Goal: Task Accomplishment & Management: Use online tool/utility

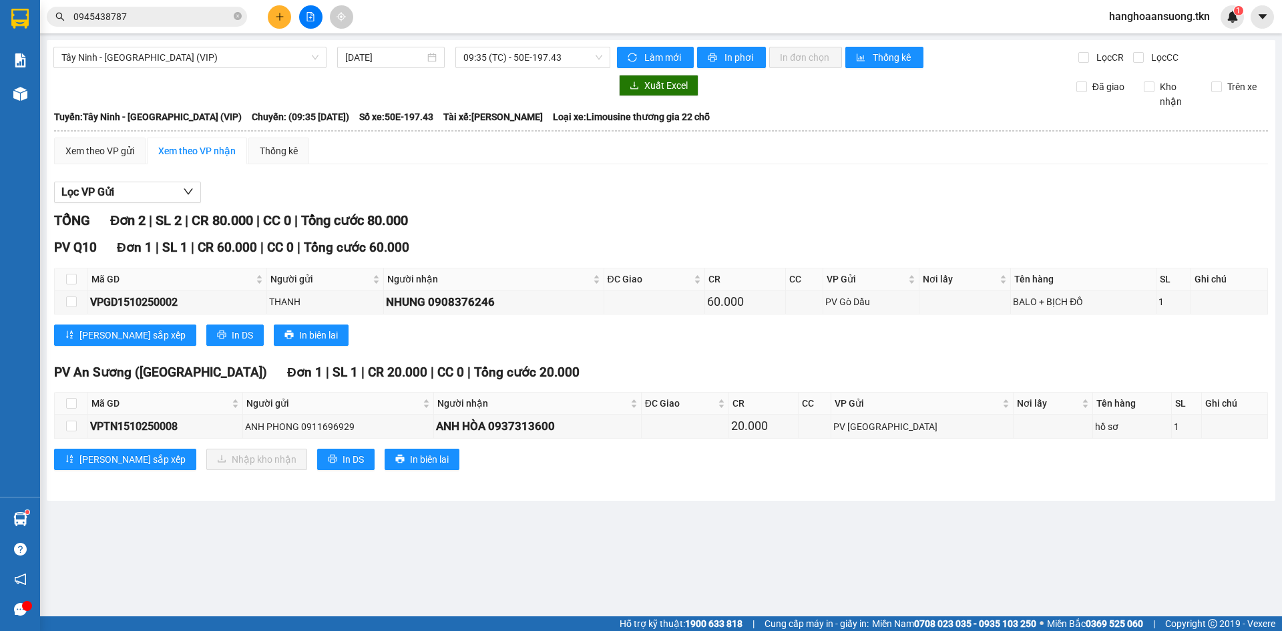
click at [25, 517] on img at bounding box center [20, 519] width 14 height 14
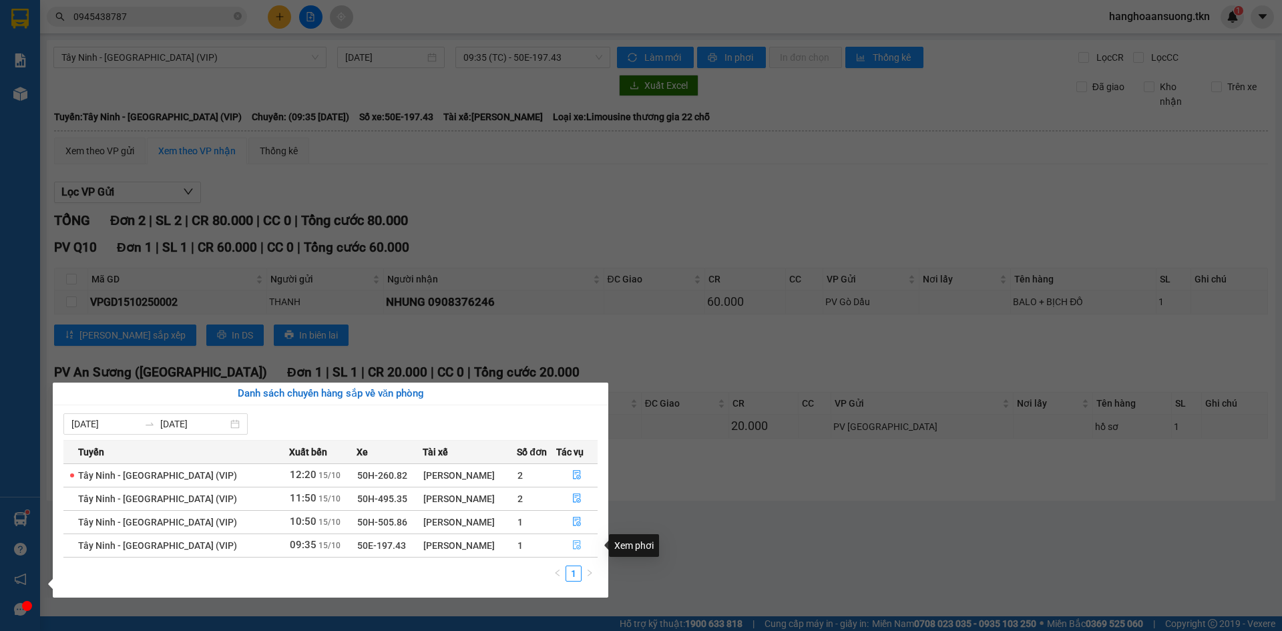
click at [574, 543] on icon "file-done" at bounding box center [576, 544] width 9 height 9
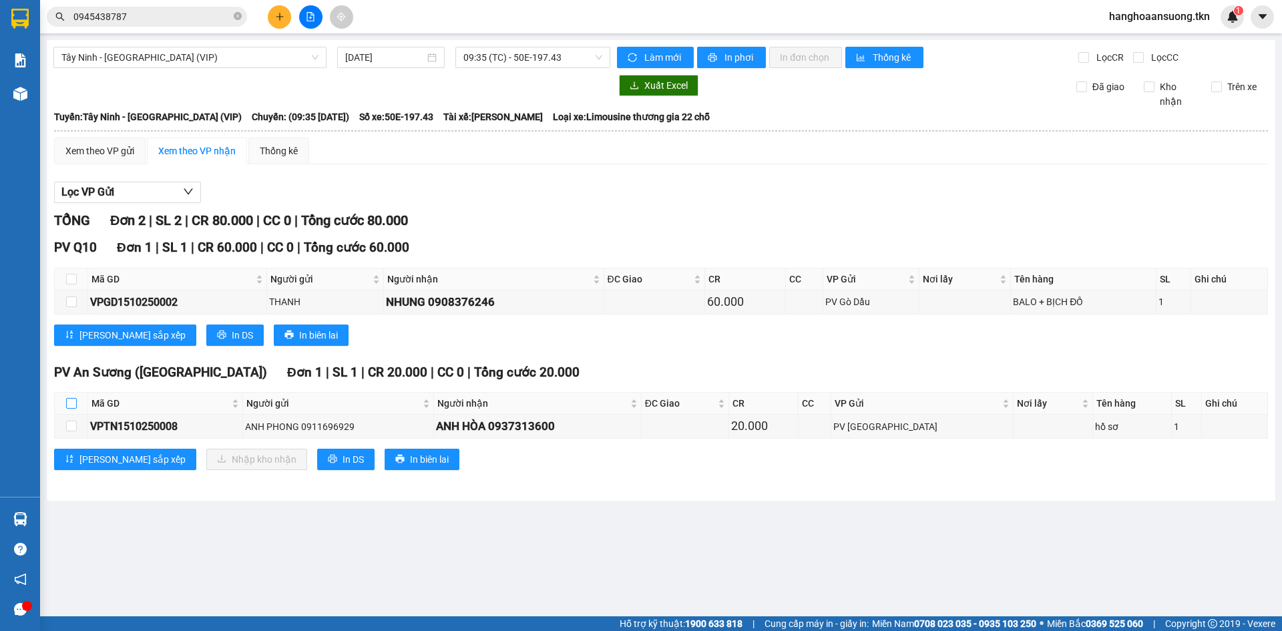
click at [71, 402] on input "checkbox" at bounding box center [71, 403] width 11 height 11
checkbox input "true"
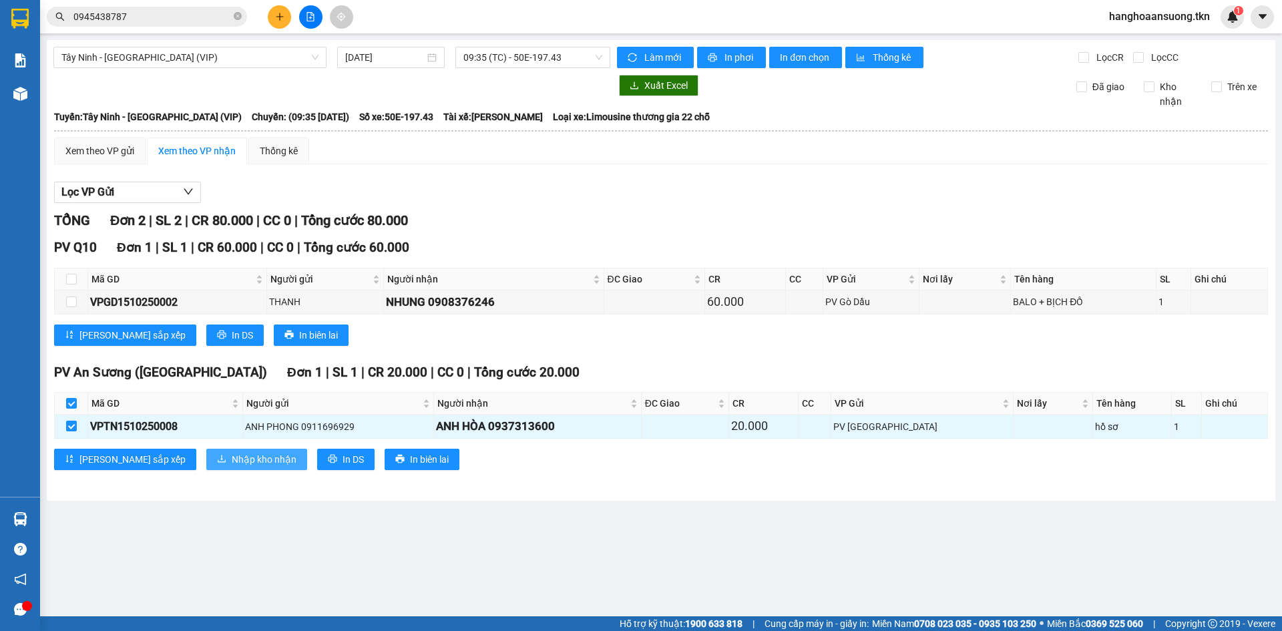
click at [232, 458] on span "Nhập kho nhận" at bounding box center [264, 459] width 65 height 15
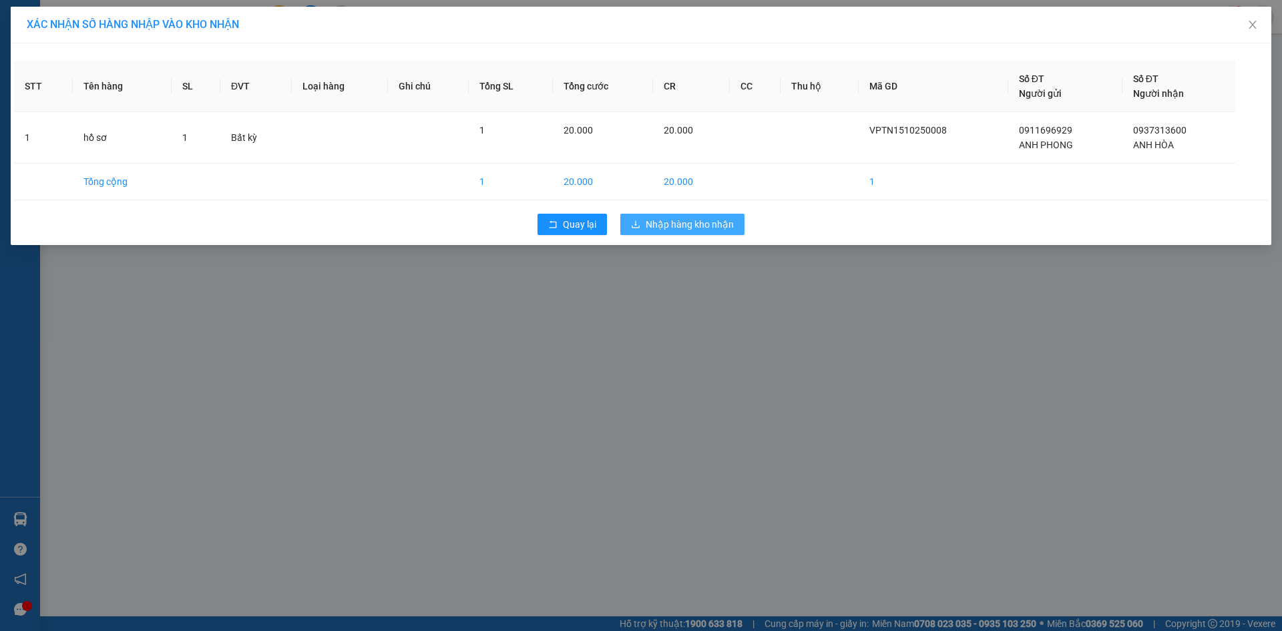
click at [674, 222] on span "Nhập hàng kho nhận" at bounding box center [690, 224] width 88 height 15
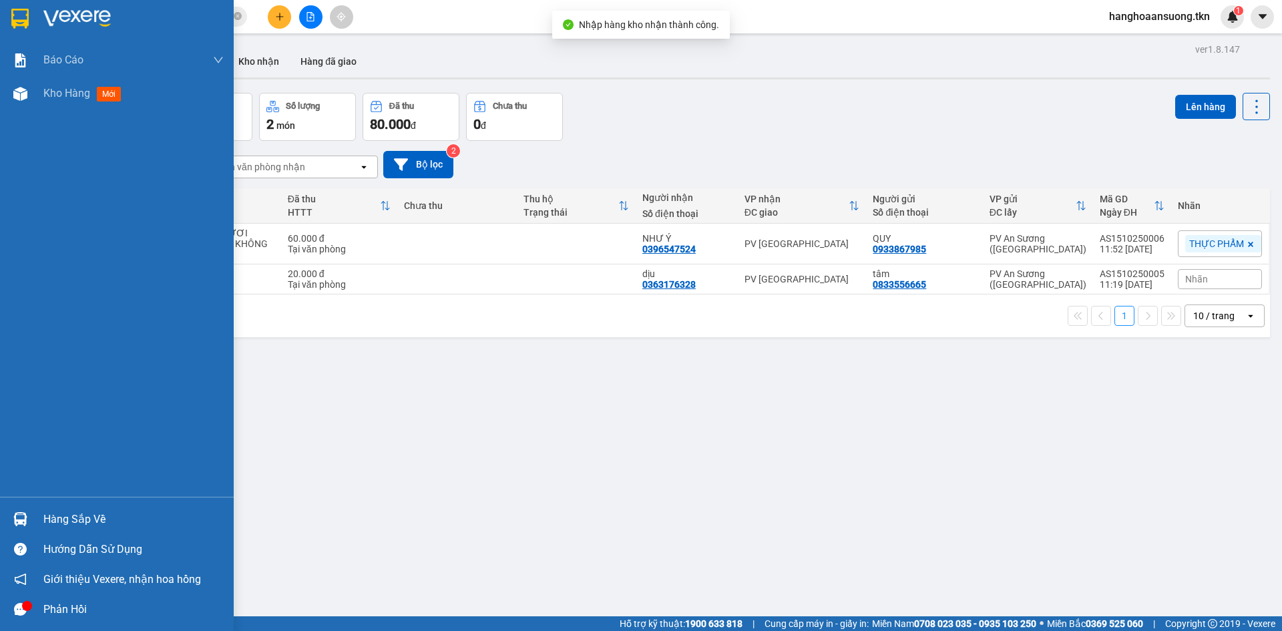
click at [19, 521] on img at bounding box center [20, 519] width 14 height 14
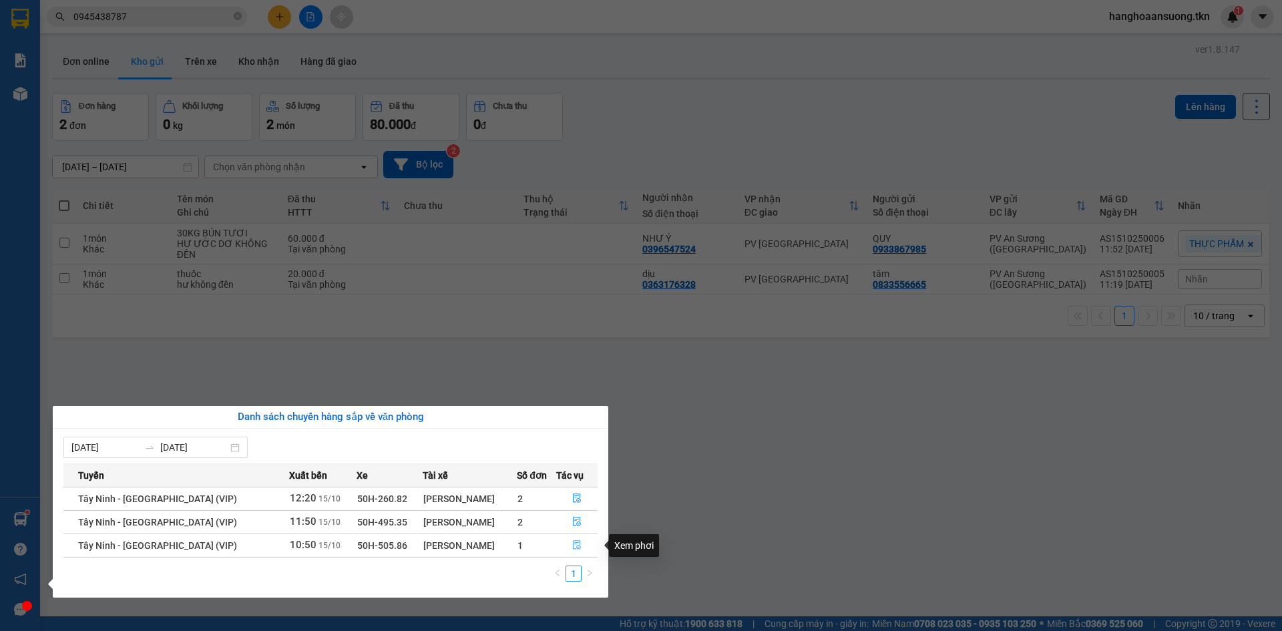
click at [576, 543] on icon "file-done" at bounding box center [577, 545] width 8 height 9
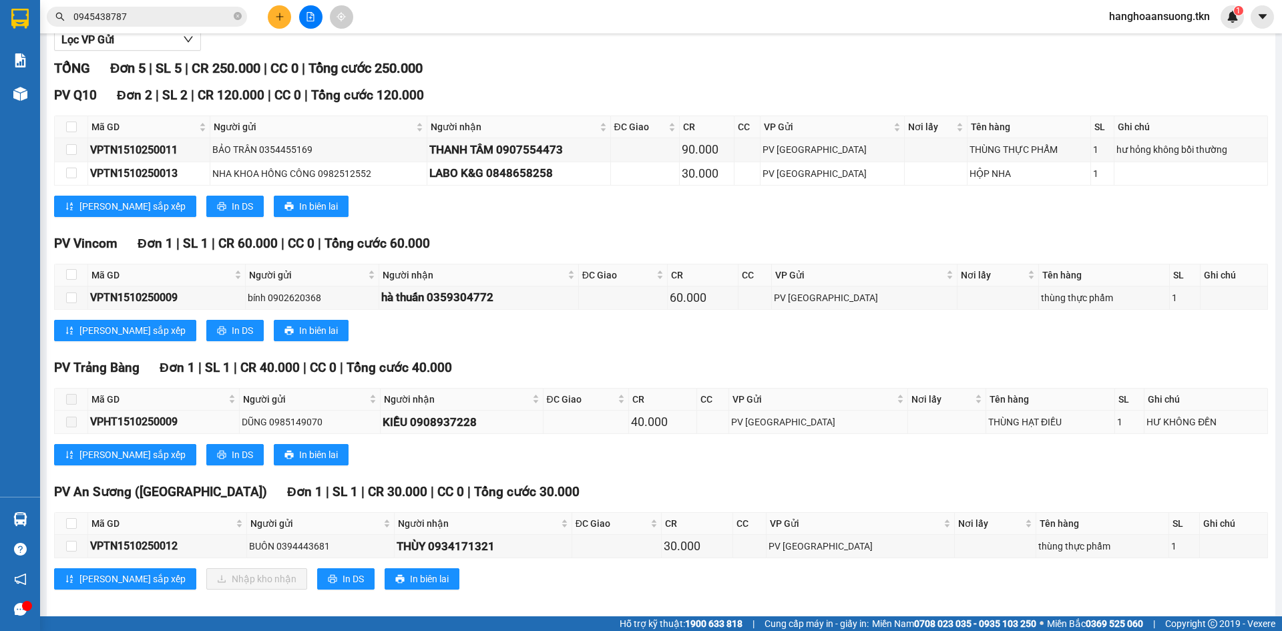
scroll to position [163, 0]
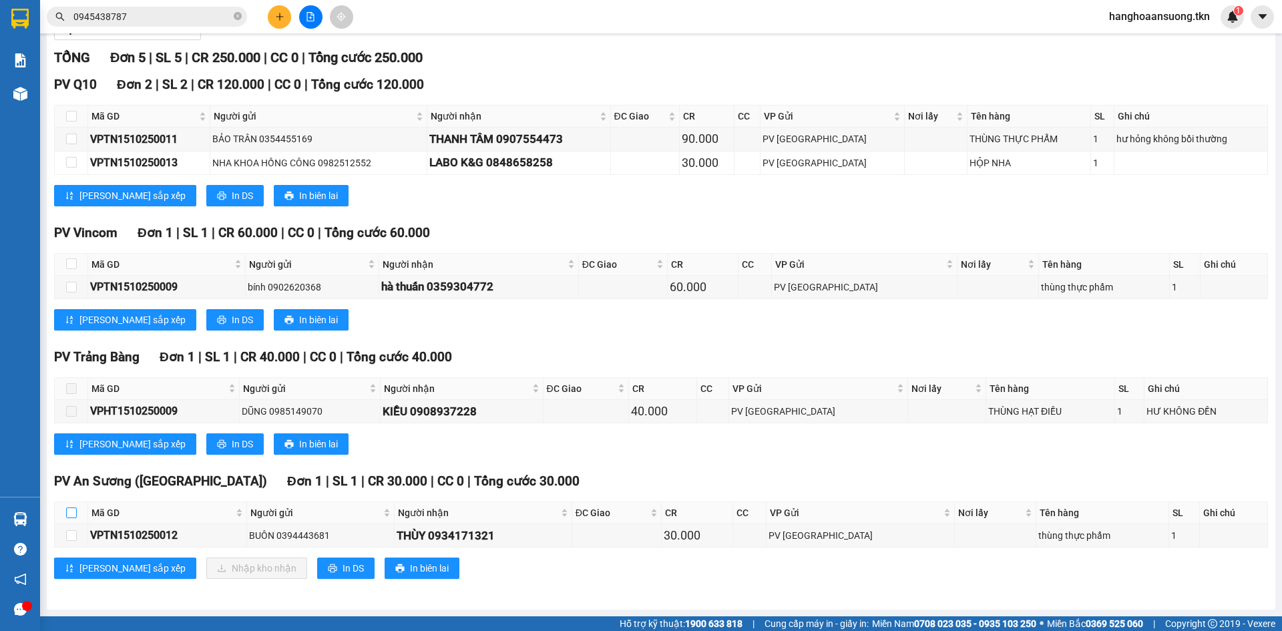
click at [66, 519] on label at bounding box center [71, 512] width 11 height 15
click at [66, 518] on input "checkbox" at bounding box center [71, 512] width 11 height 11
checkbox input "true"
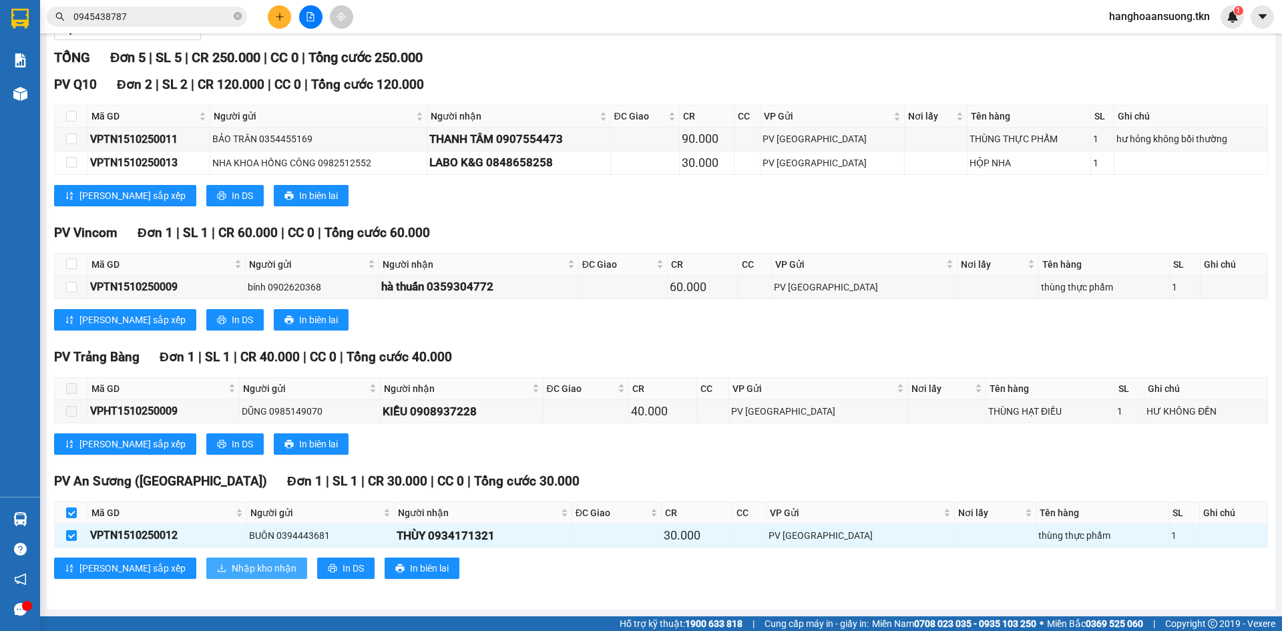
click at [232, 561] on span "Nhập kho nhận" at bounding box center [264, 568] width 65 height 15
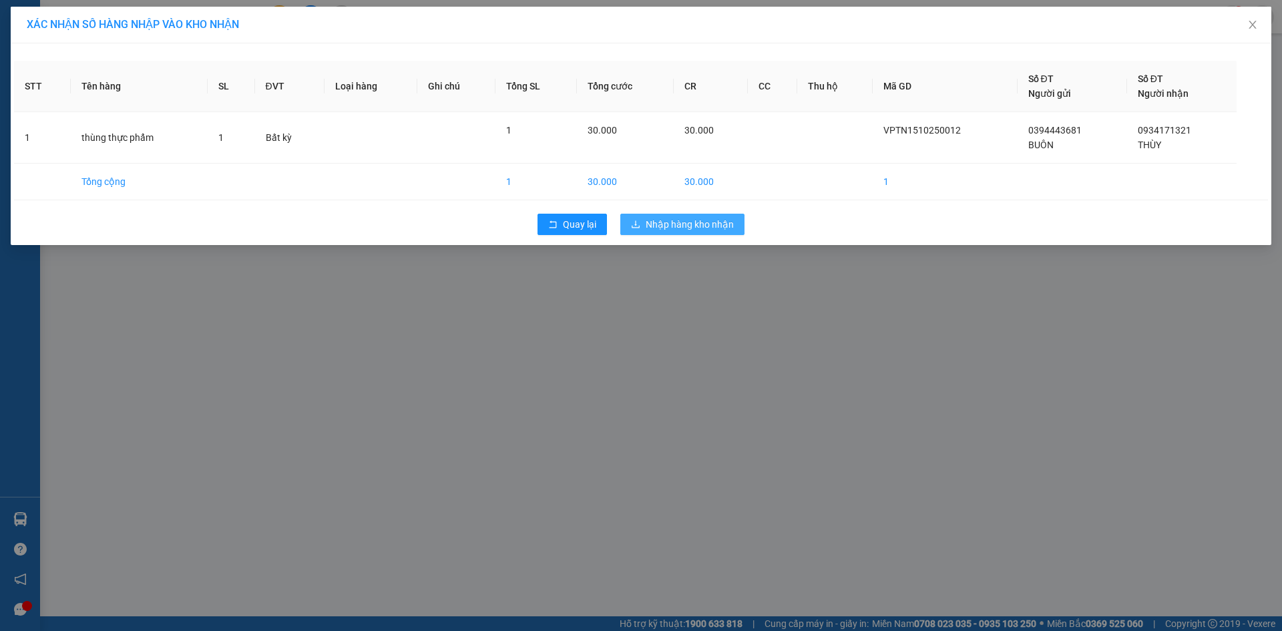
click at [684, 218] on span "Nhập hàng kho nhận" at bounding box center [690, 224] width 88 height 15
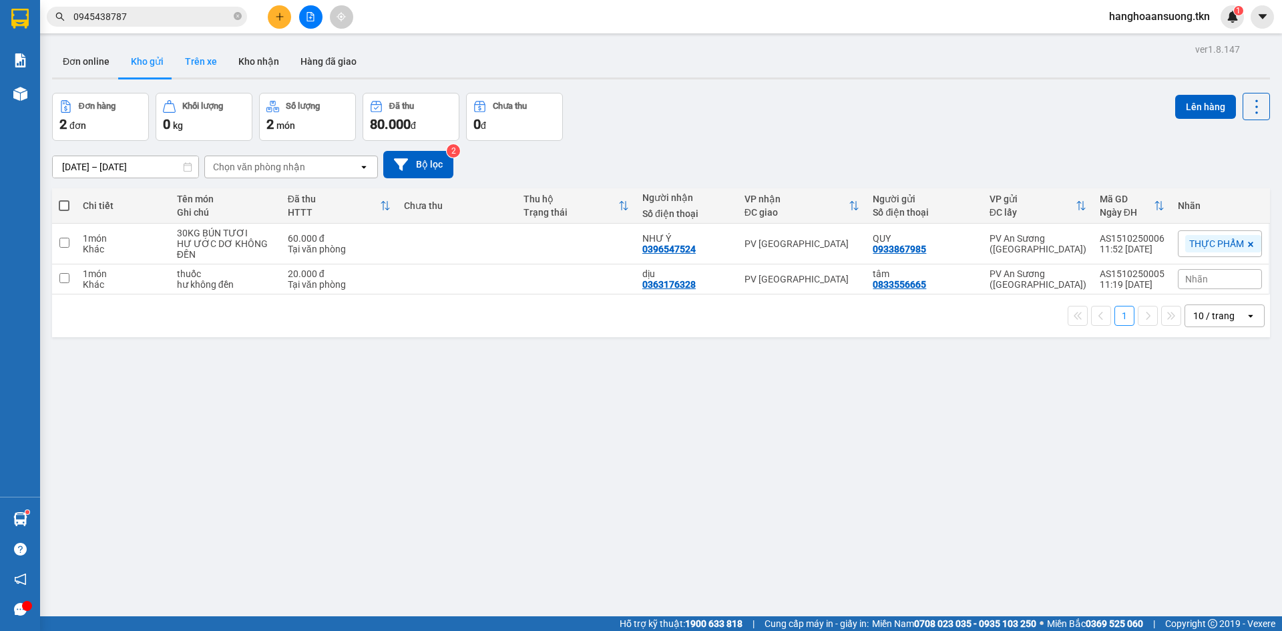
click at [209, 61] on button "Trên xe" at bounding box center [200, 61] width 53 height 32
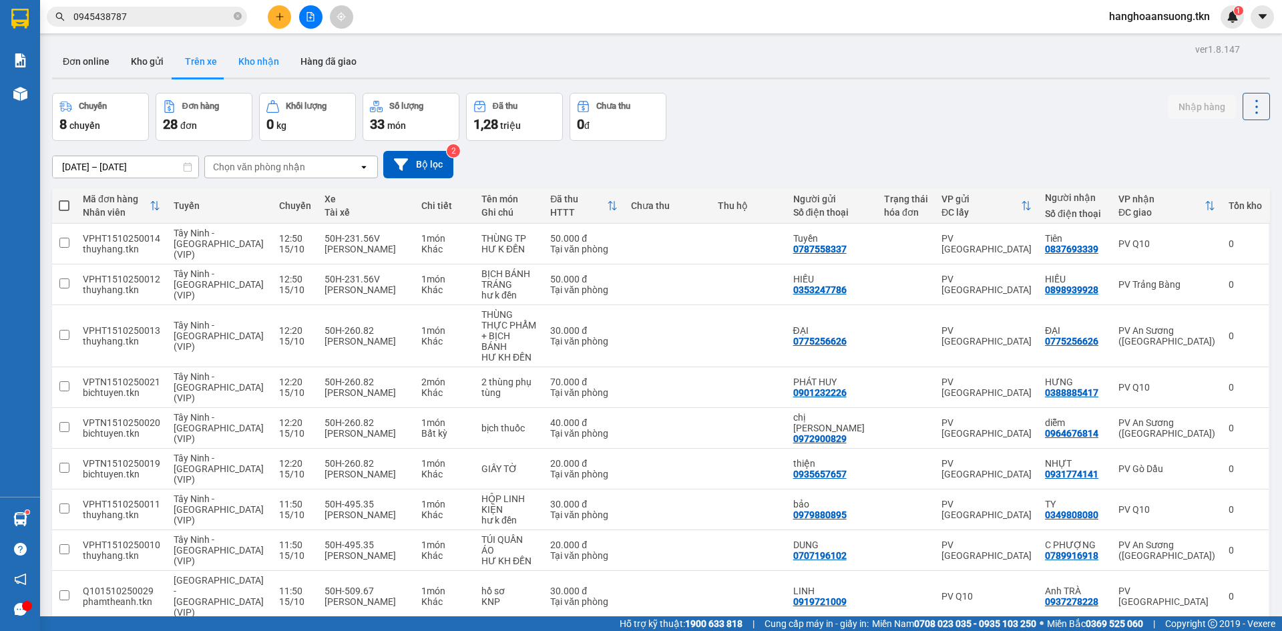
click at [250, 67] on button "Kho nhận" at bounding box center [259, 61] width 62 height 32
type input "[DATE] – [DATE]"
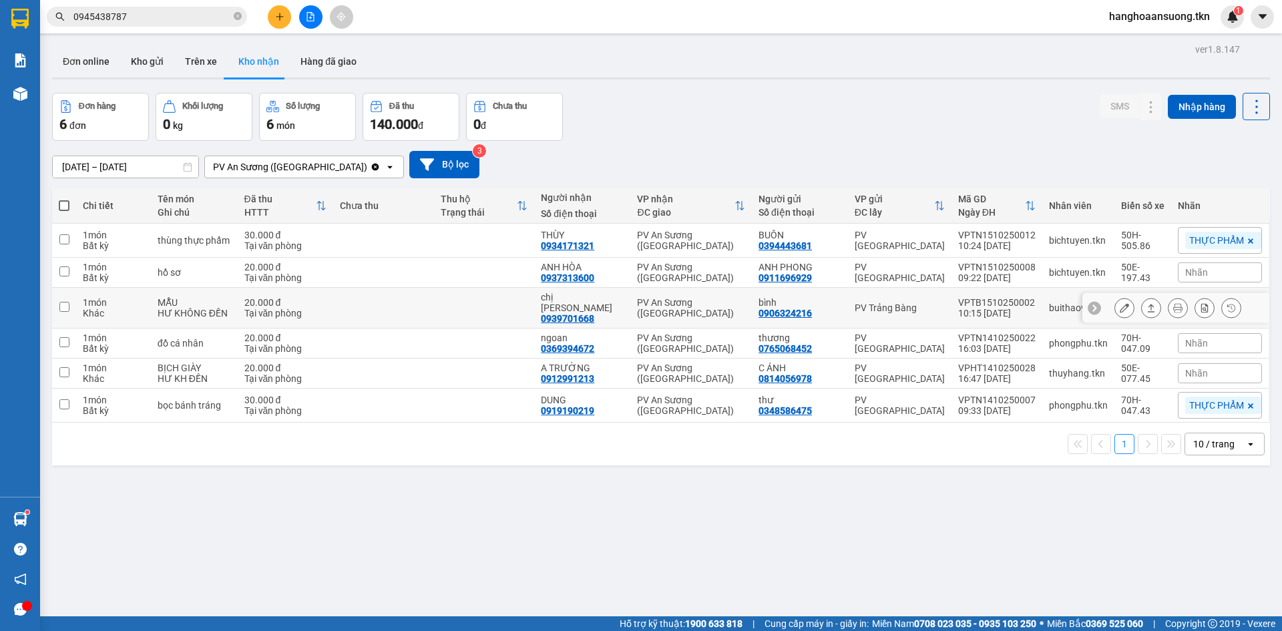
click at [1147, 300] on button at bounding box center [1150, 307] width 19 height 23
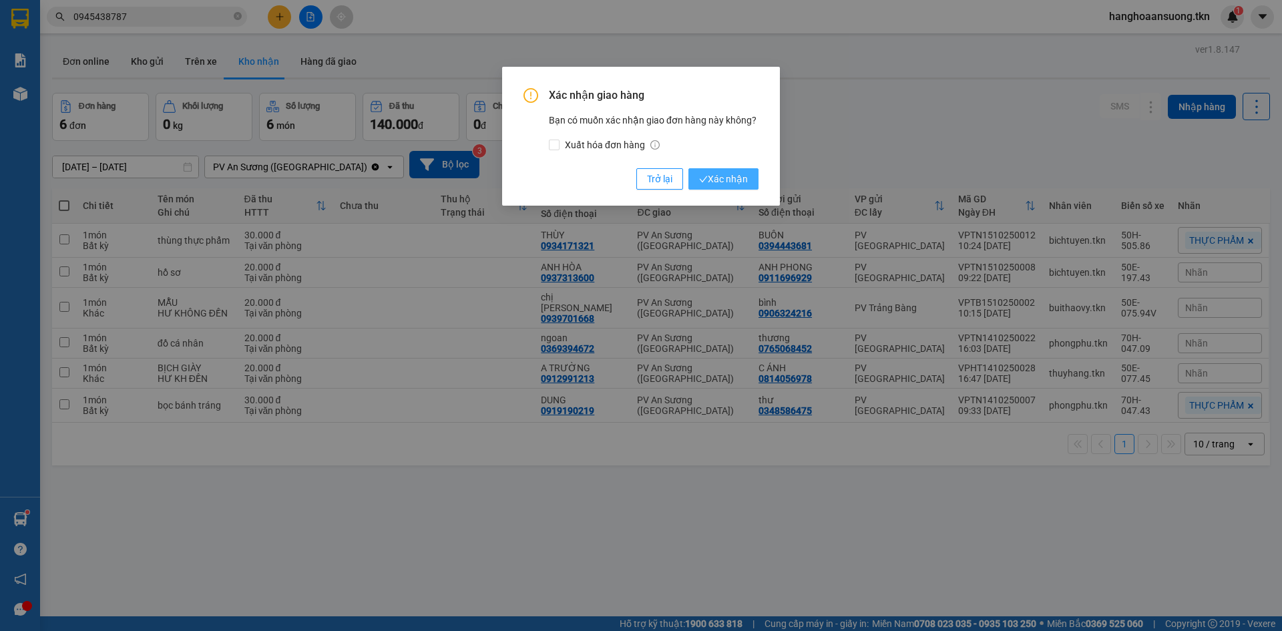
click at [746, 168] on button "Xác nhận" at bounding box center [723, 178] width 70 height 21
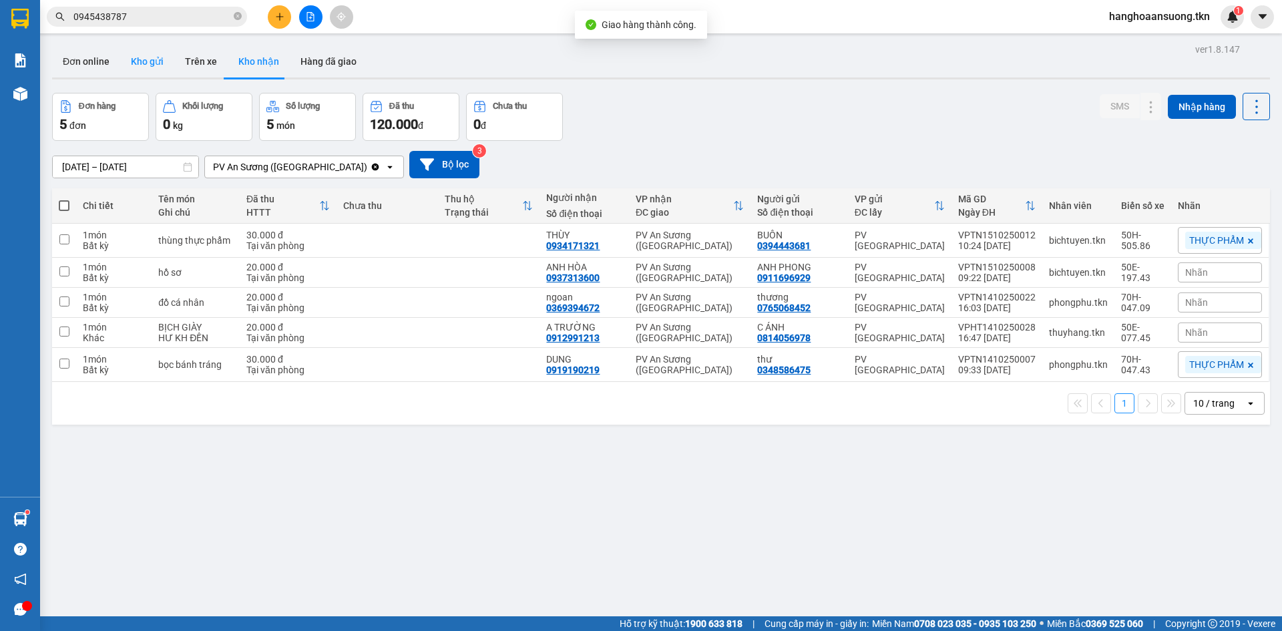
click at [148, 63] on button "Kho gửi" at bounding box center [147, 61] width 54 height 32
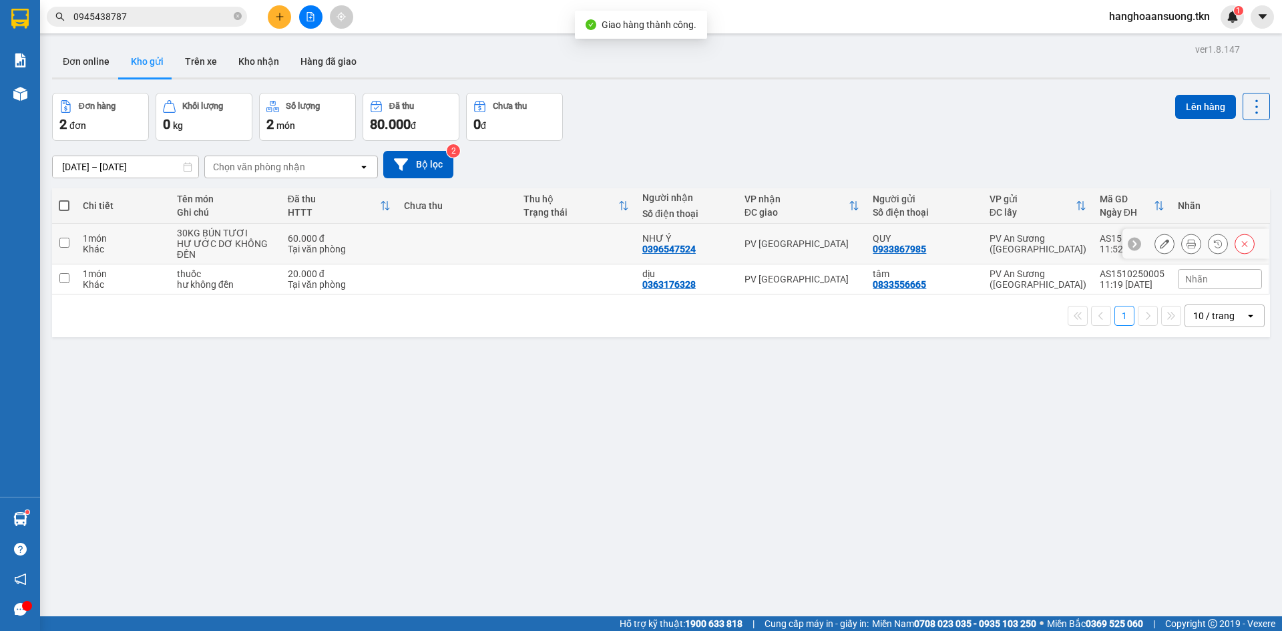
click at [192, 272] on div "thuốc" at bounding box center [225, 273] width 97 height 11
checkbox input "true"
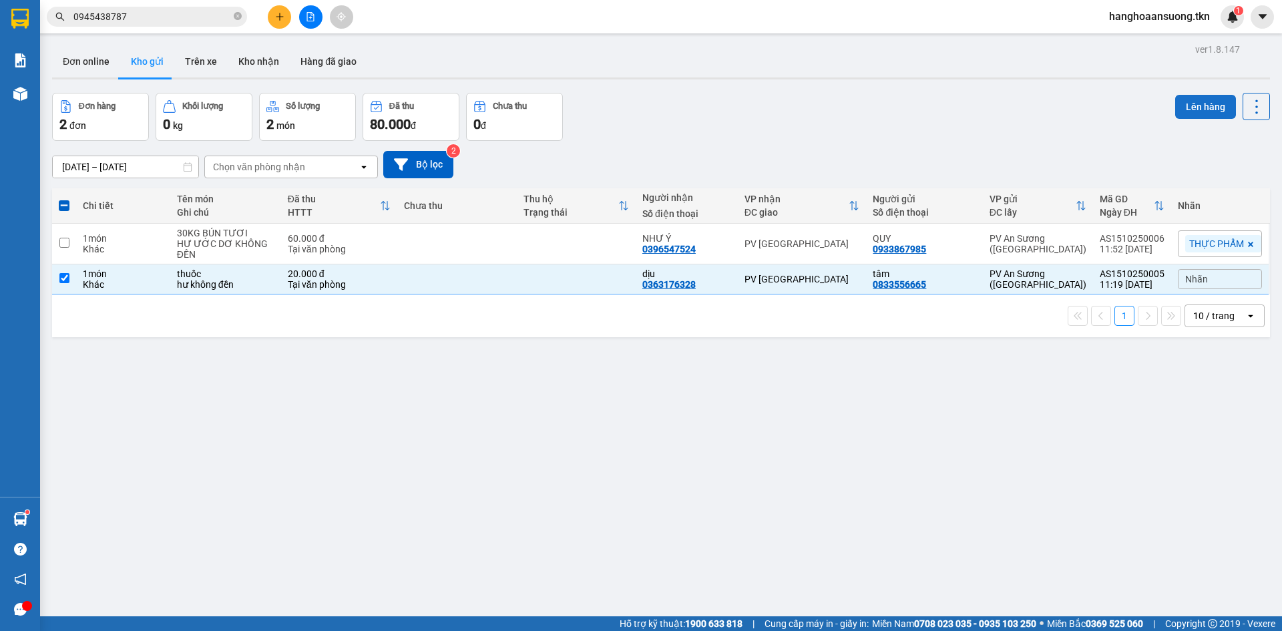
click at [1201, 99] on button "Lên hàng" at bounding box center [1205, 107] width 61 height 24
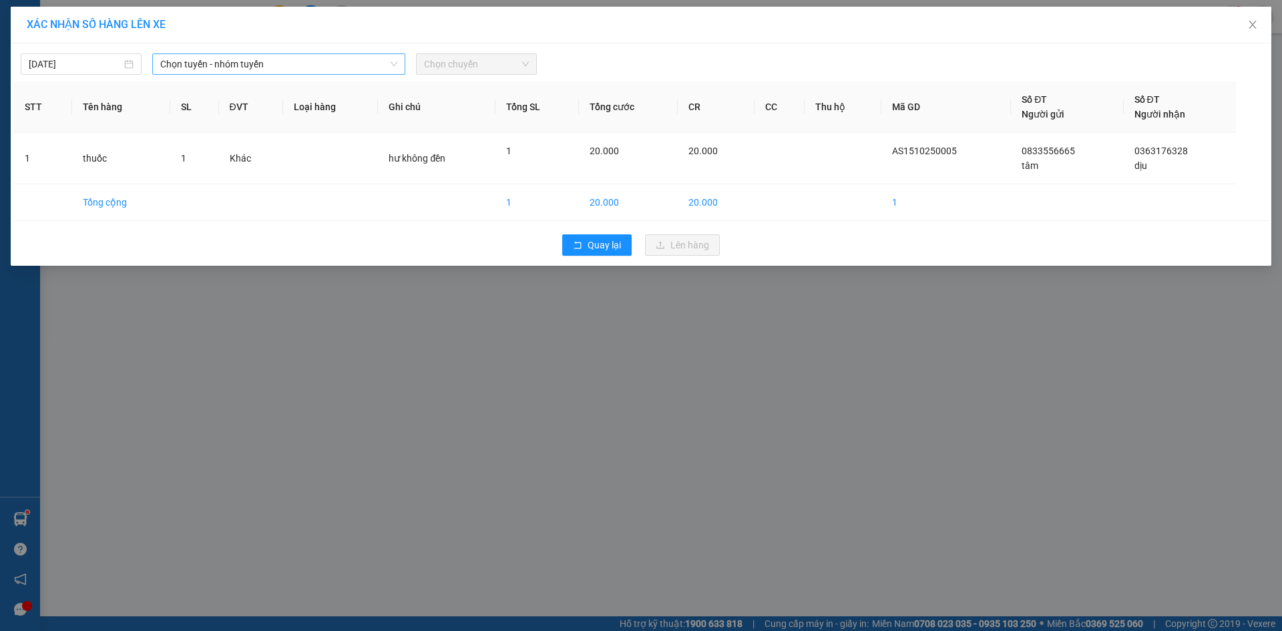
click at [275, 66] on span "Chọn tuyến - nhóm tuyến" at bounding box center [278, 64] width 237 height 20
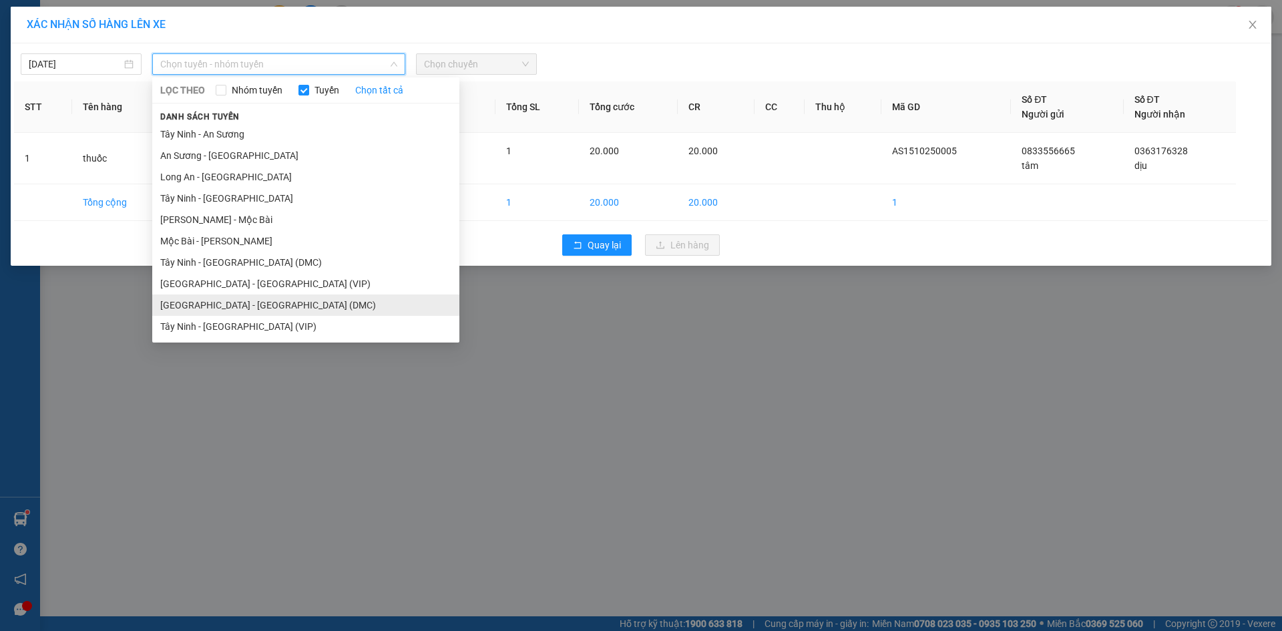
click at [264, 299] on li "[GEOGRAPHIC_DATA] - [GEOGRAPHIC_DATA] (DMC)" at bounding box center [305, 304] width 307 height 21
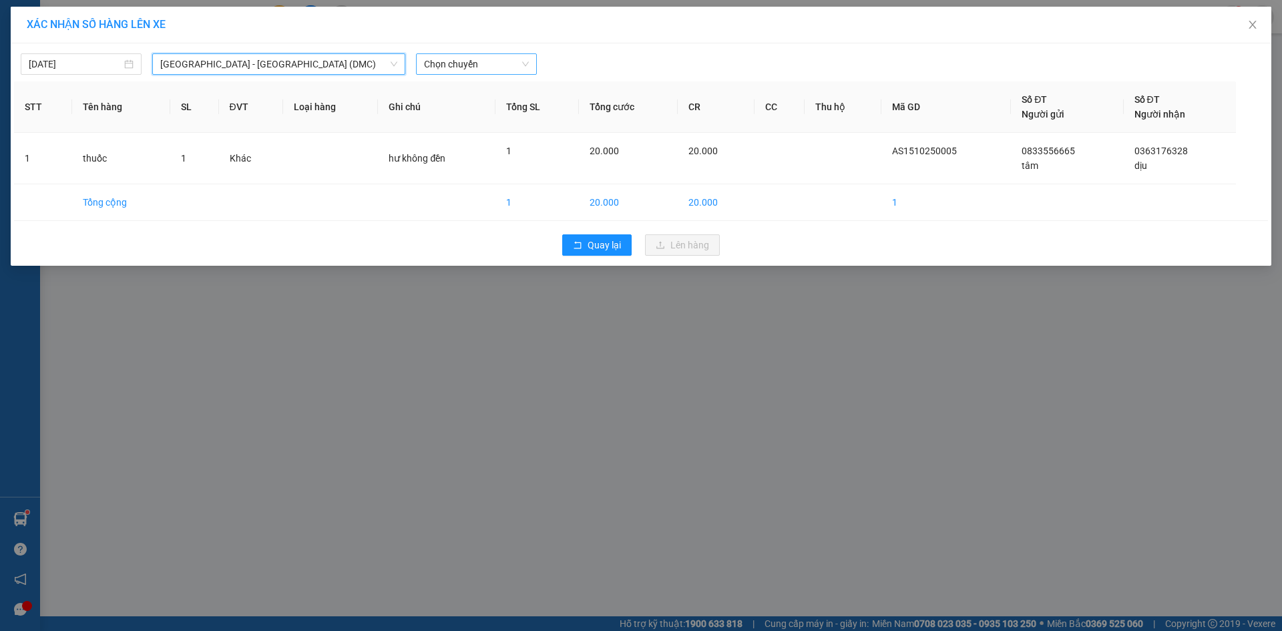
click at [423, 66] on div "Chọn chuyến" at bounding box center [476, 63] width 121 height 21
type input "5752"
click at [449, 89] on div "12:25 (TC) - 50H-257.52" at bounding box center [476, 90] width 104 height 15
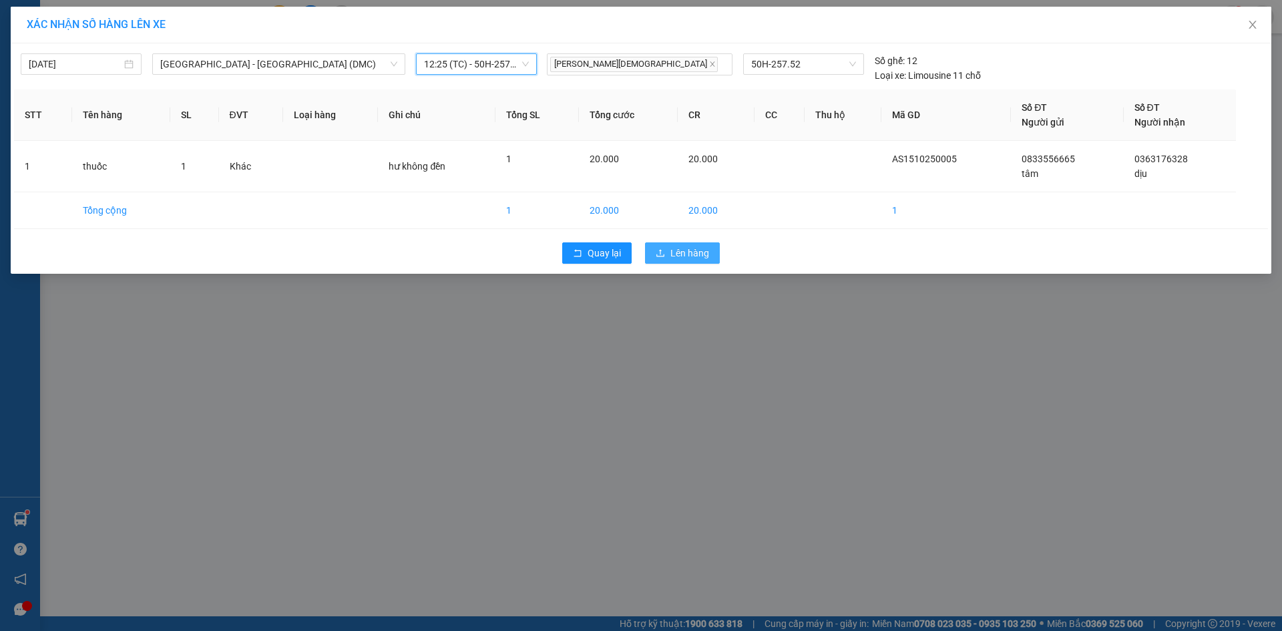
click at [694, 251] on span "Lên hàng" at bounding box center [689, 253] width 39 height 15
